Goal: Check status: Check status

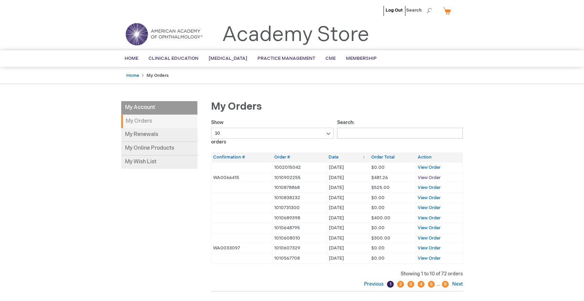
click at [425, 180] on span "View Order" at bounding box center [429, 177] width 23 height 5
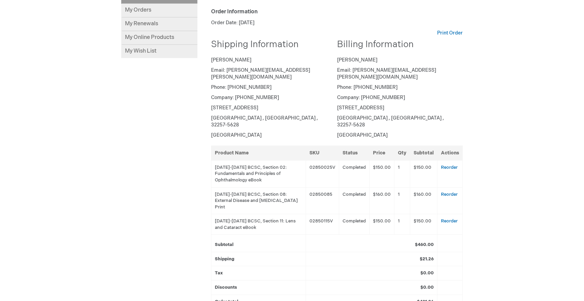
scroll to position [105, 0]
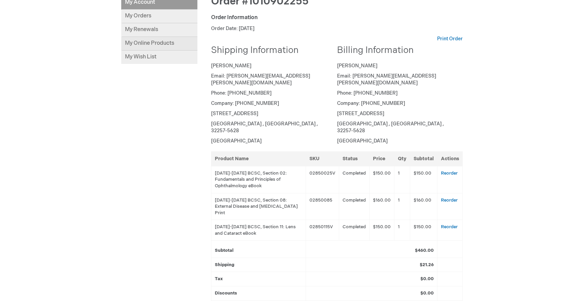
click at [171, 48] on link "My Online Products" at bounding box center [159, 44] width 76 height 14
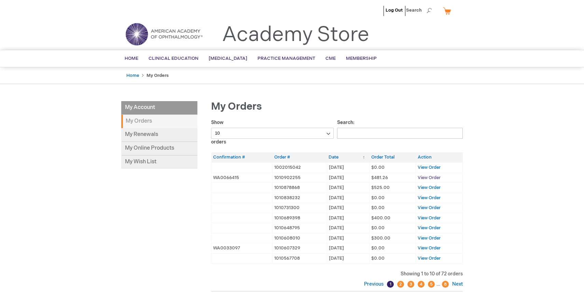
click at [423, 180] on span "View Order" at bounding box center [429, 177] width 23 height 5
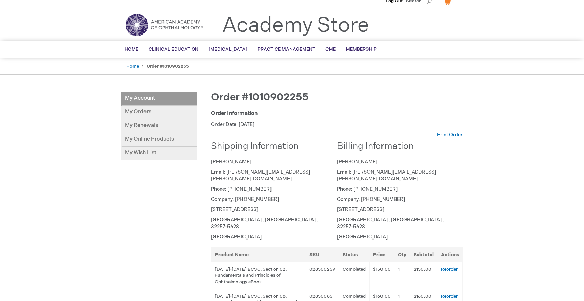
scroll to position [10, 0]
